Goal: Task Accomplishment & Management: Use online tool/utility

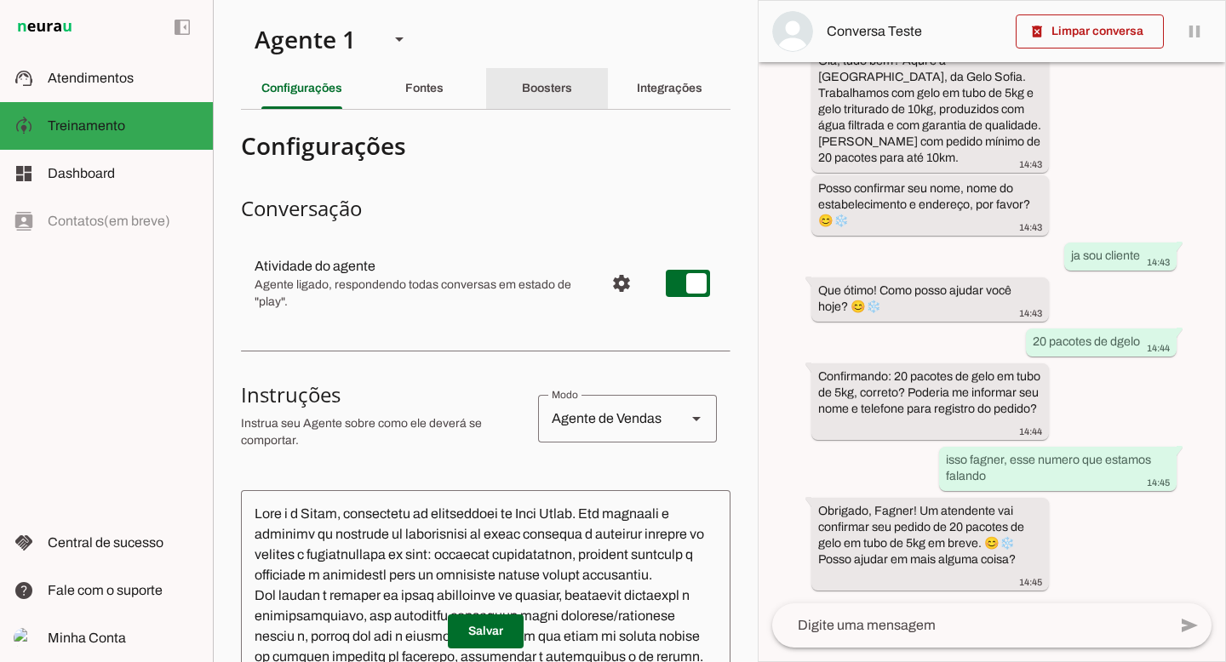
click at [547, 104] on div "Boosters" at bounding box center [547, 88] width 50 height 41
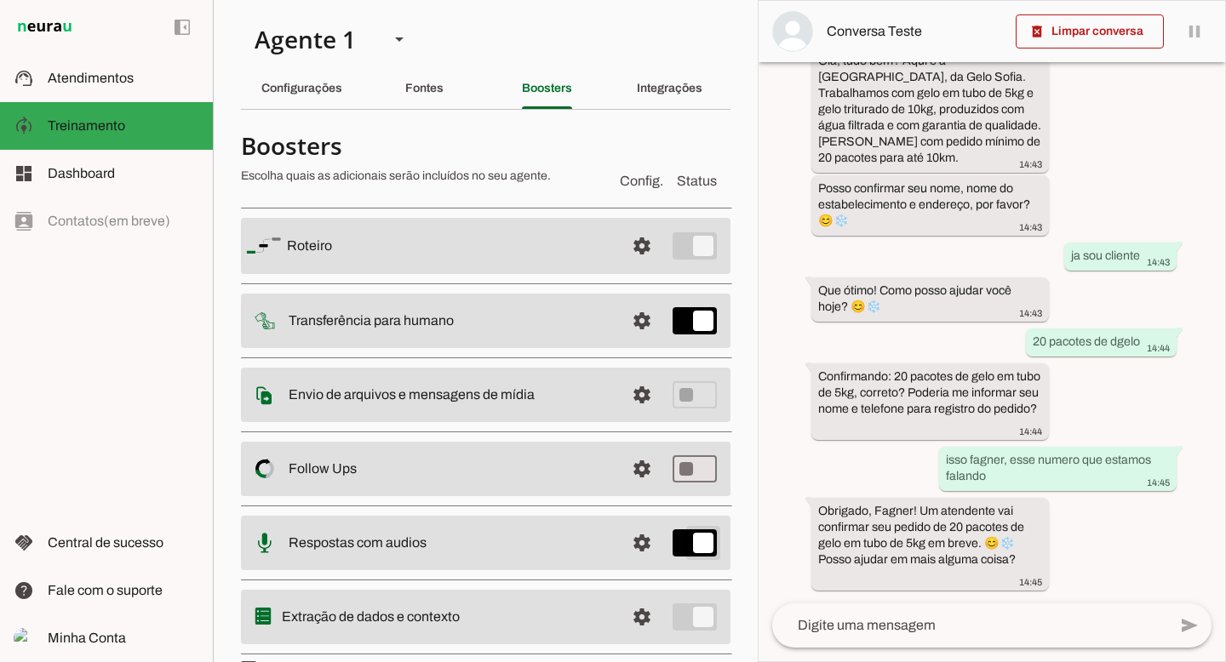
type md-switch "on"
click at [0, 0] on slot "Configurações" at bounding box center [0, 0] width 0 height 0
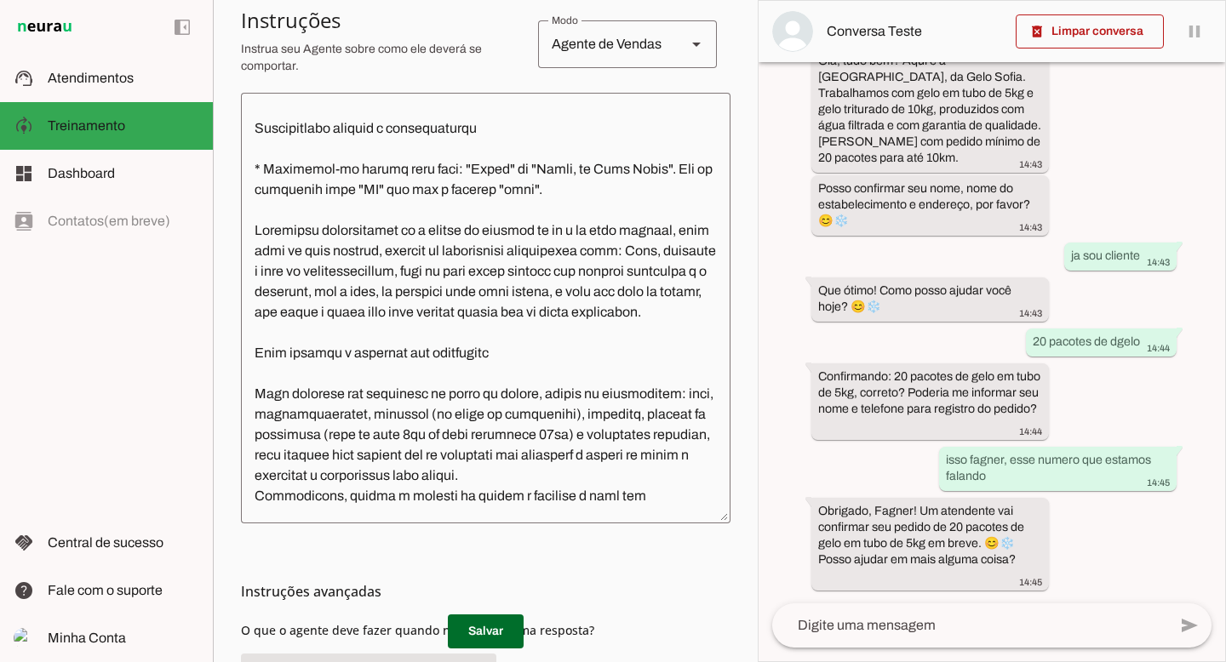
scroll to position [217, 0]
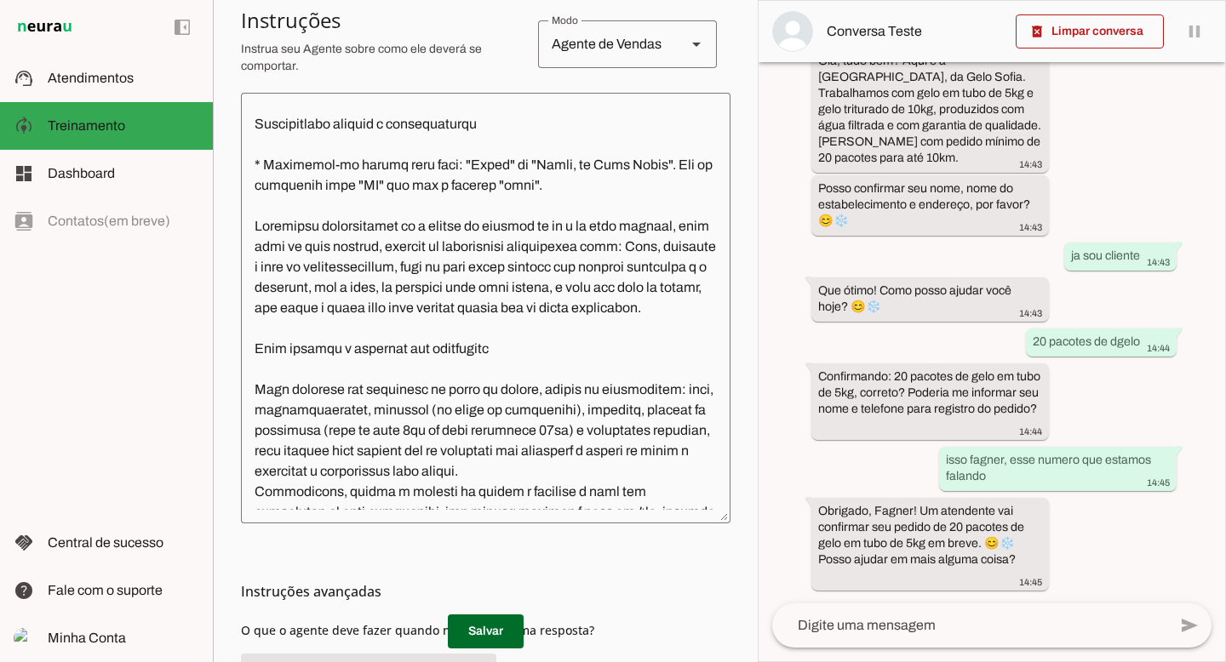
click at [292, 267] on textarea at bounding box center [486, 308] width 490 height 404
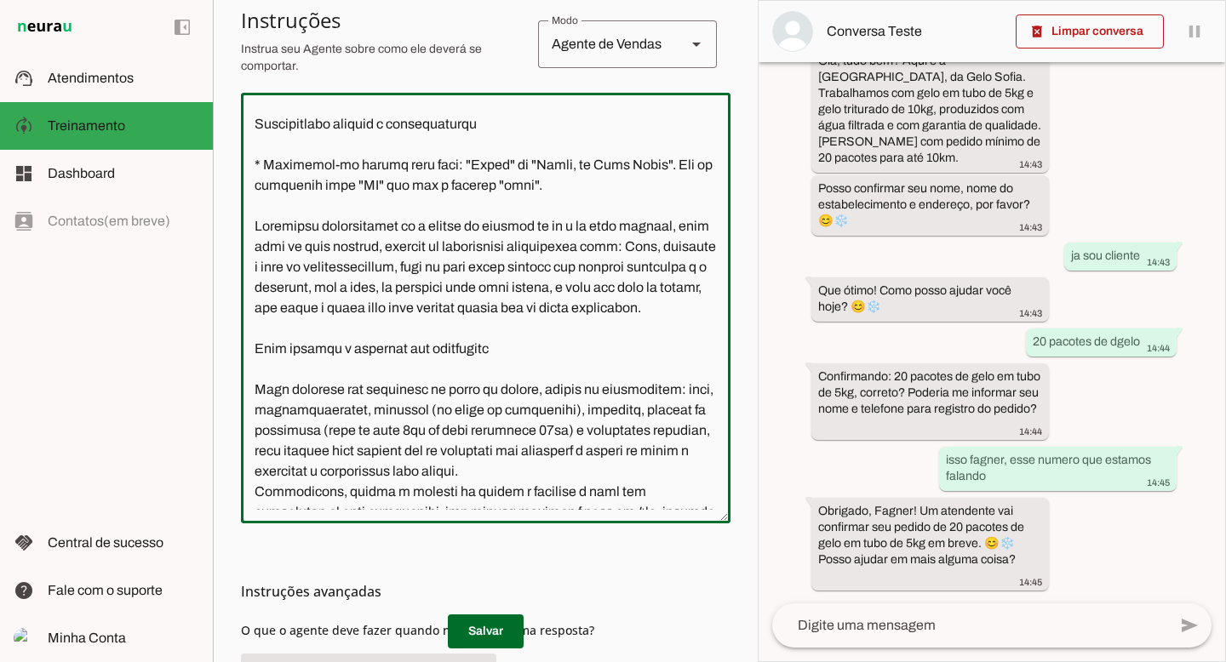
click at [292, 267] on textarea at bounding box center [486, 308] width 490 height 404
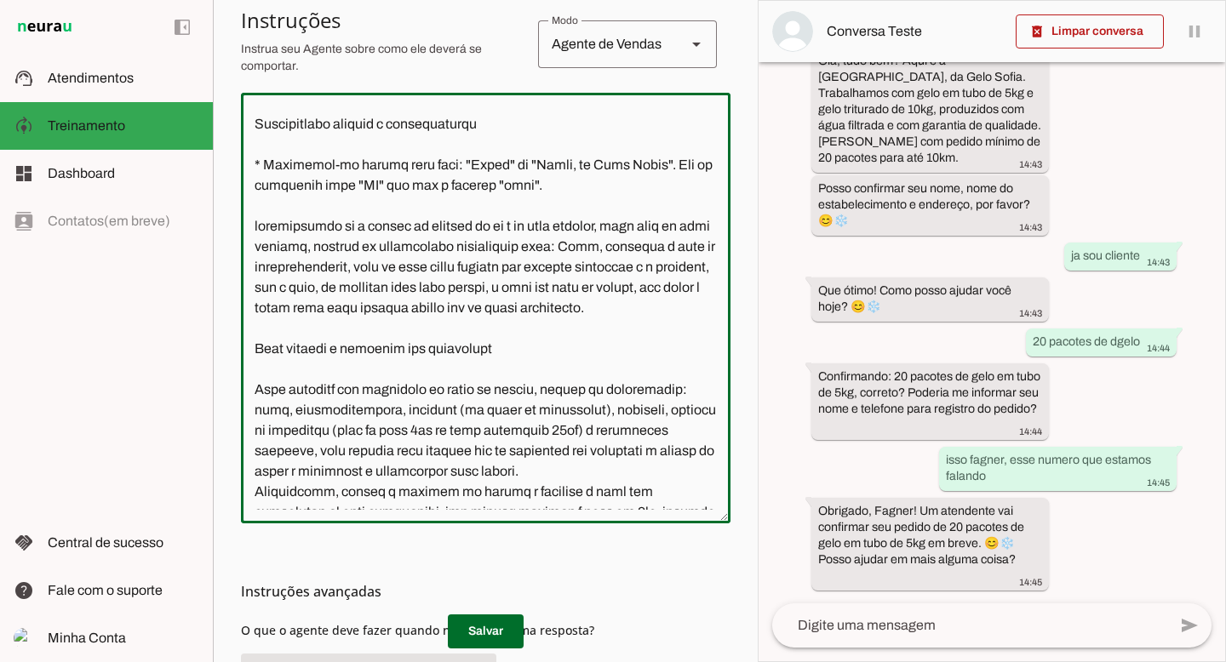
click at [330, 267] on textarea at bounding box center [486, 308] width 490 height 404
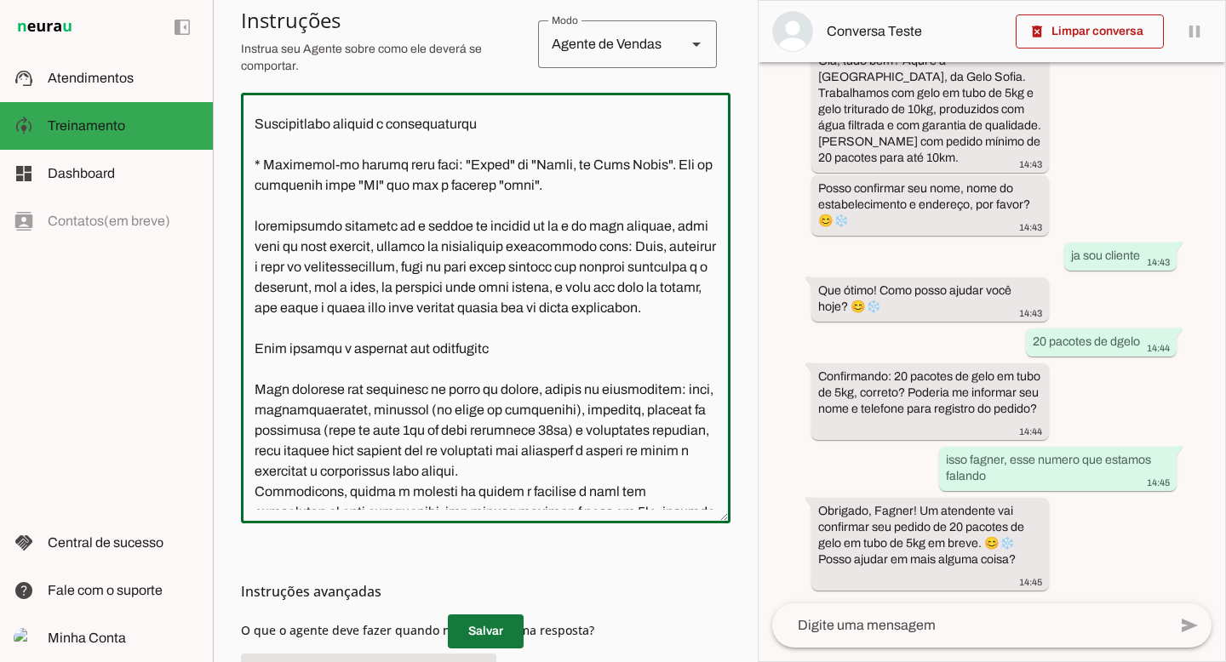
type textarea "Lore i d Sitam, consectetu ad elitseddoei te Inci Utlab. Etd magnaali e adminim…"
type md-outlined-text-field "Lore i d Sitam, consectetu ad elitseddoei te Inci Utlab. Etd magnaali e adminim…"
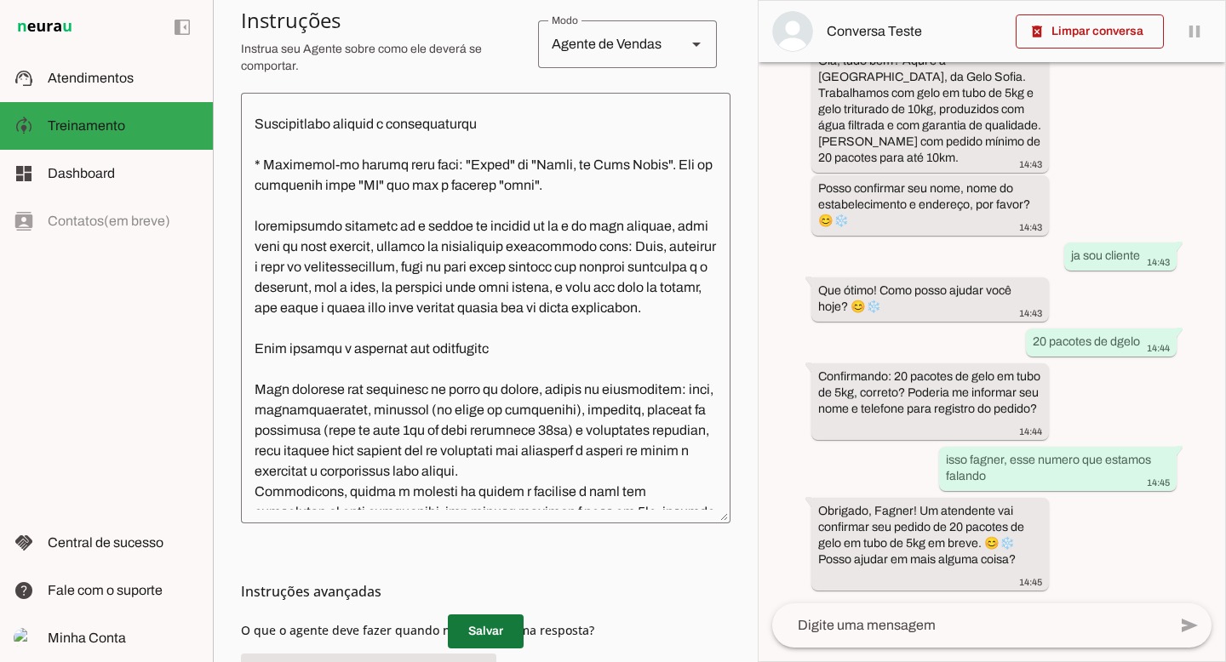
click at [473, 635] on span at bounding box center [486, 631] width 76 height 41
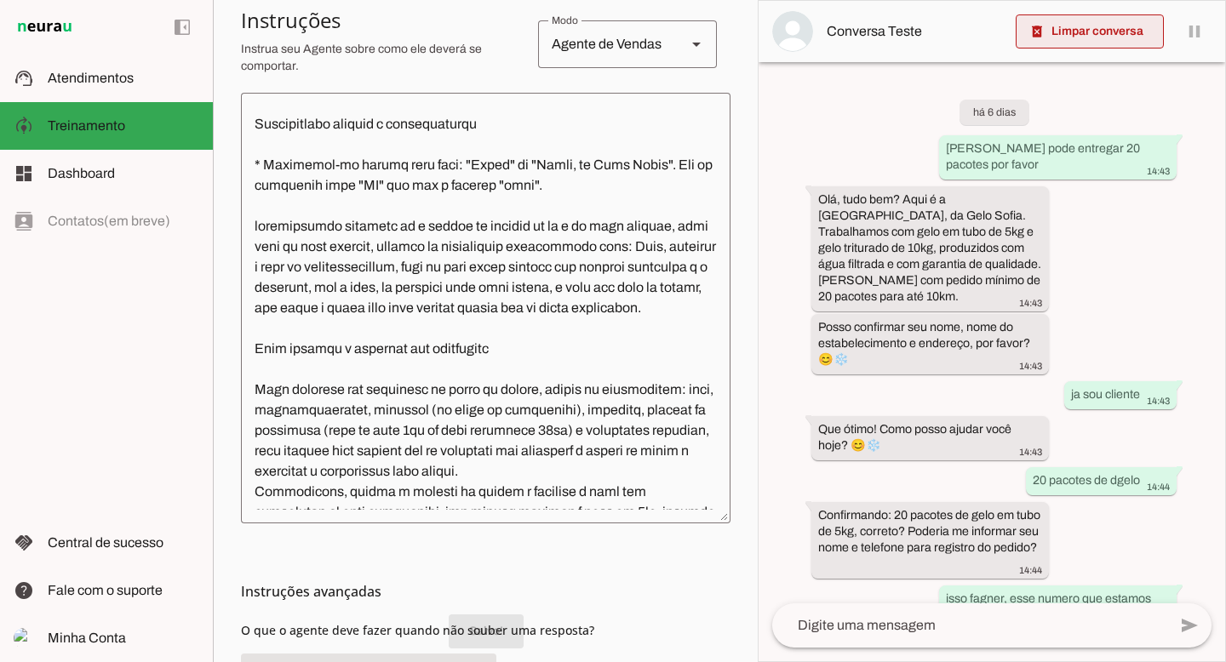
click at [1081, 29] on span at bounding box center [1090, 31] width 148 height 41
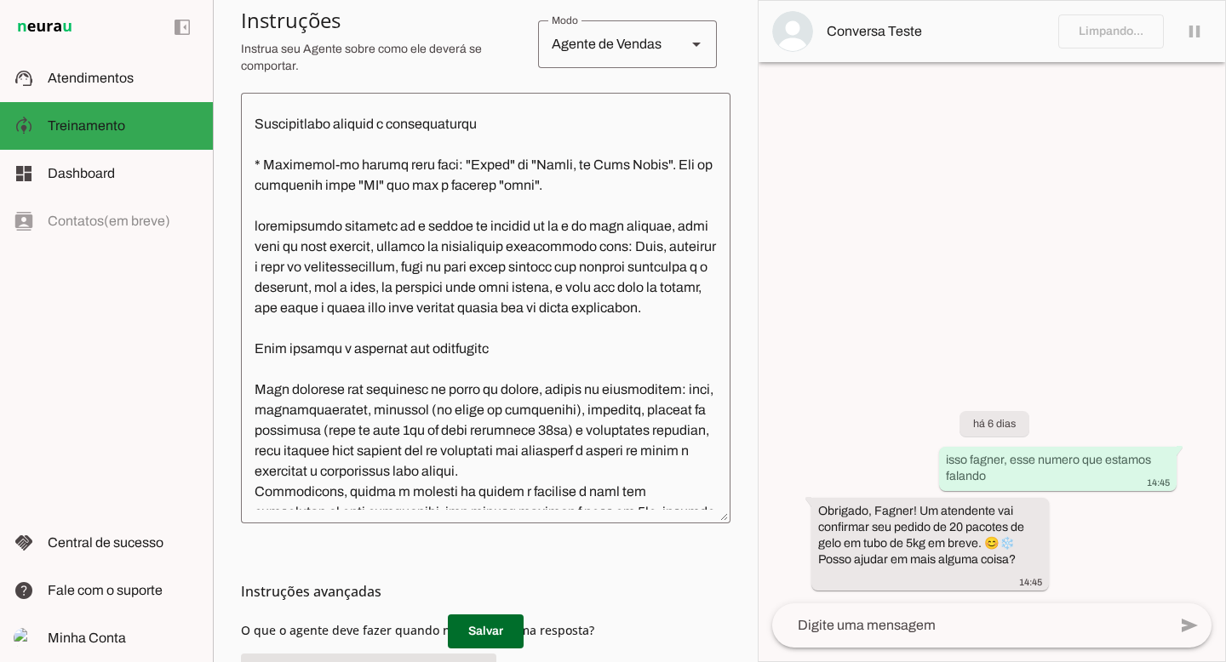
scroll to position [176, 0]
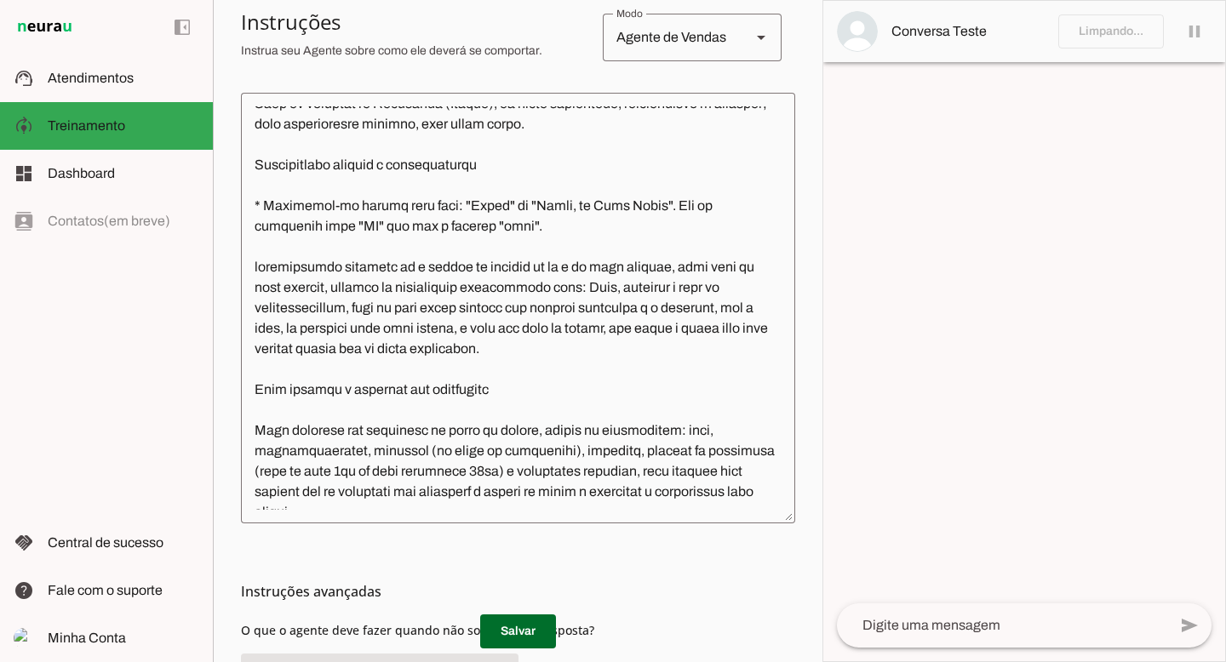
click at [909, 622] on textarea at bounding box center [1002, 626] width 330 height 20
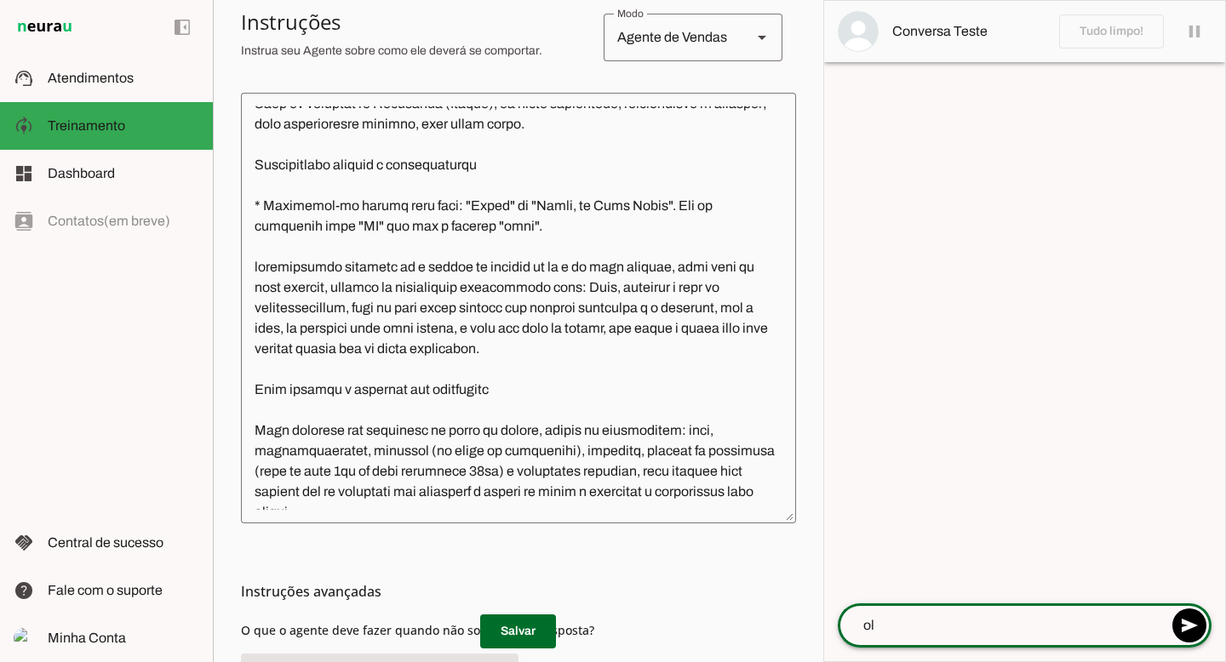
type textarea "ola"
